Goal: Check status: Check status

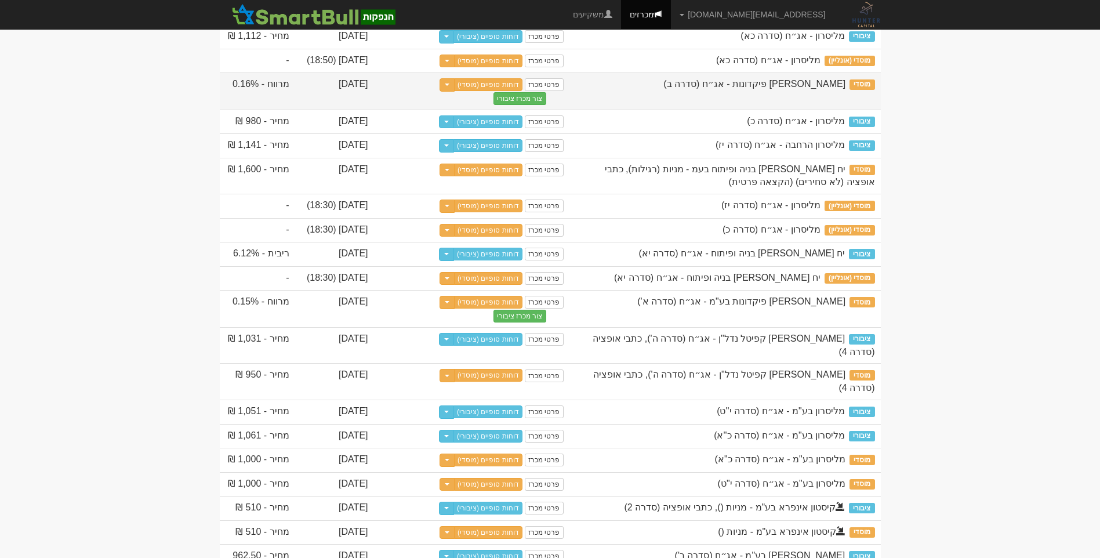
scroll to position [581, 0]
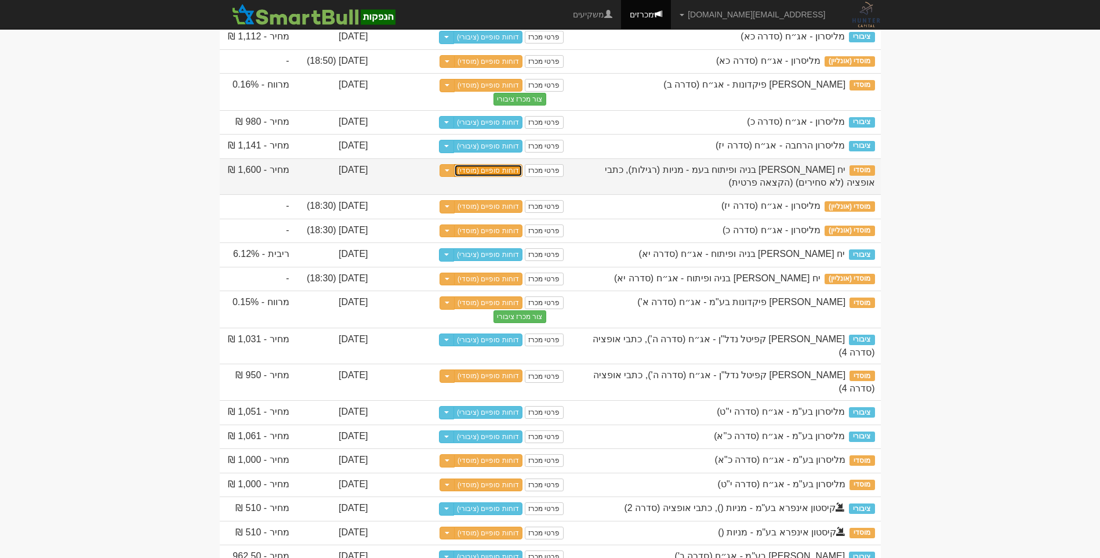
click at [511, 177] on link "דוחות סופיים (מוסדי)" at bounding box center [488, 170] width 68 height 13
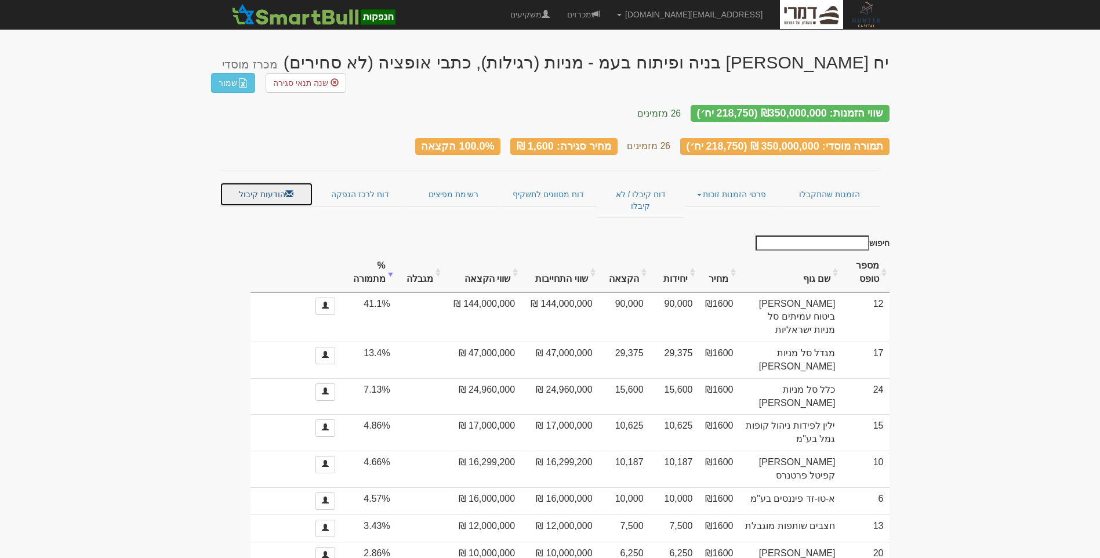
click at [285, 190] on span at bounding box center [289, 194] width 8 height 8
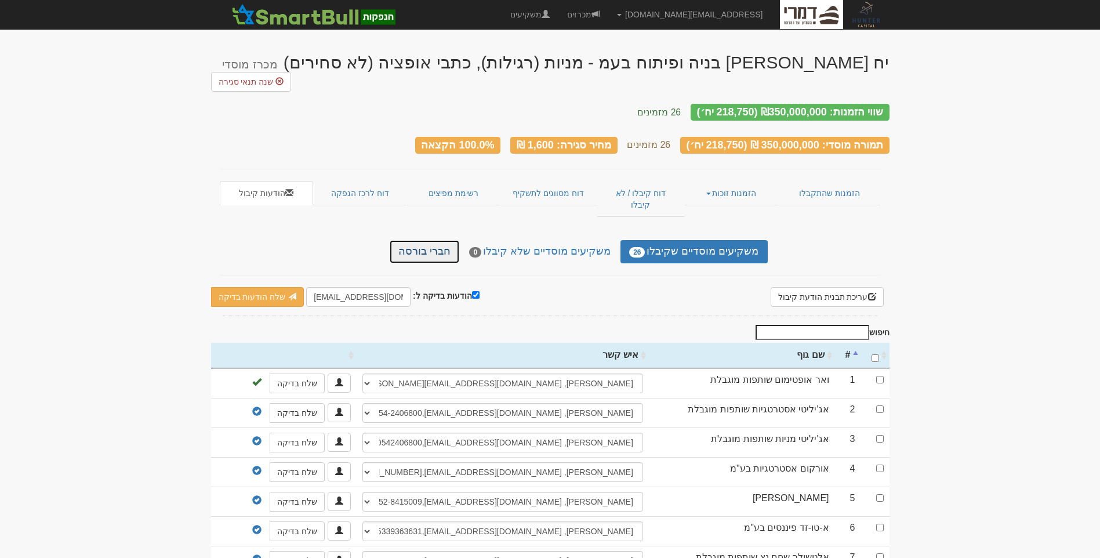
click at [436, 240] on link "חברי בורסה" at bounding box center [425, 251] width 70 height 23
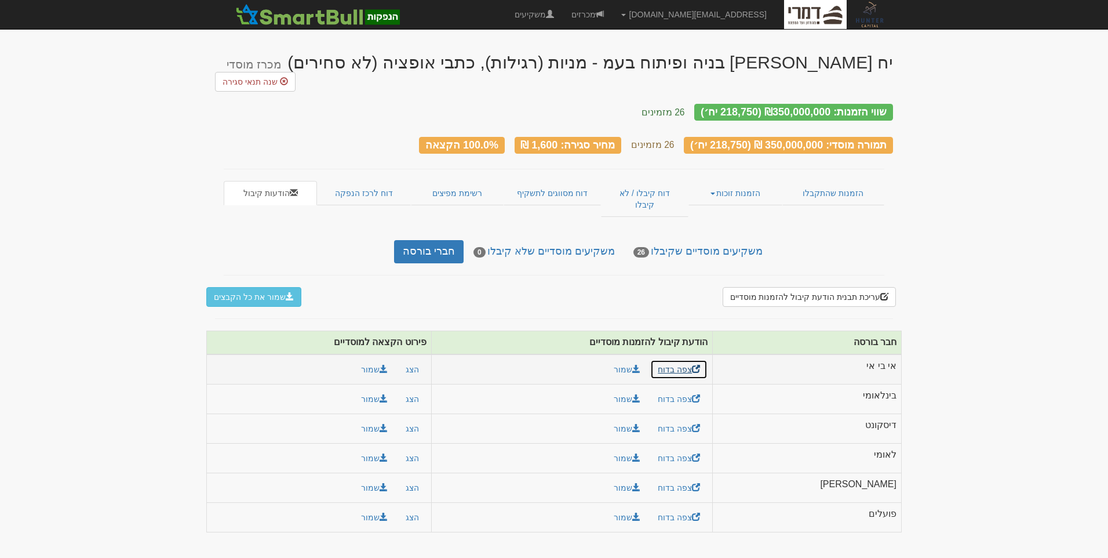
click at [708, 359] on link "צפה בדוח" at bounding box center [678, 369] width 57 height 20
